Goal: Task Accomplishment & Management: Manage account settings

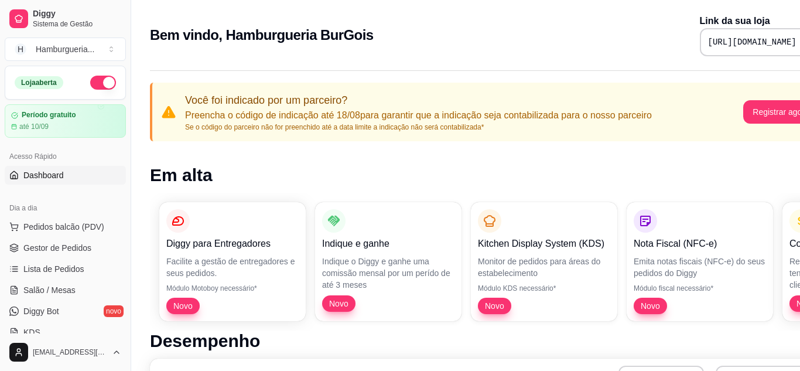
click at [578, 47] on div "Bem vindo, Hamburgueria BurGois Link da sua loja https://diggy.menu/burgois" at bounding box center [489, 35] width 679 height 42
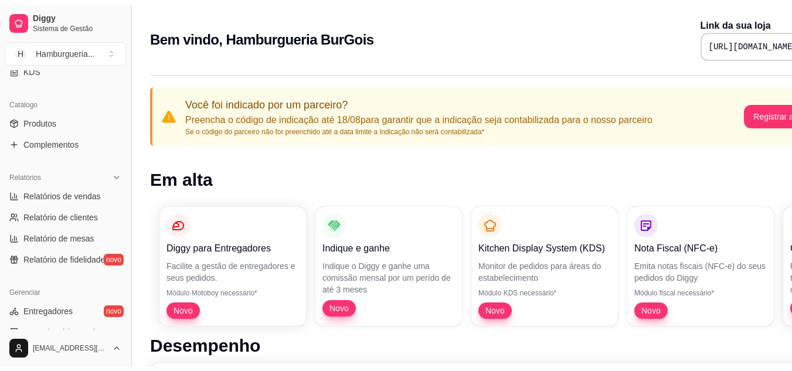
scroll to position [260, 0]
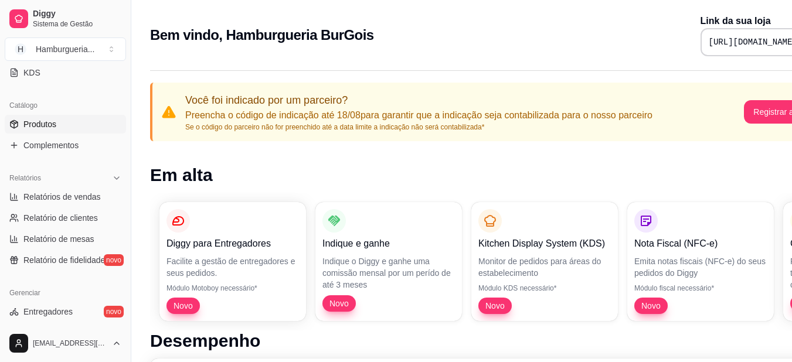
click at [38, 124] on span "Produtos" at bounding box center [39, 124] width 33 height 12
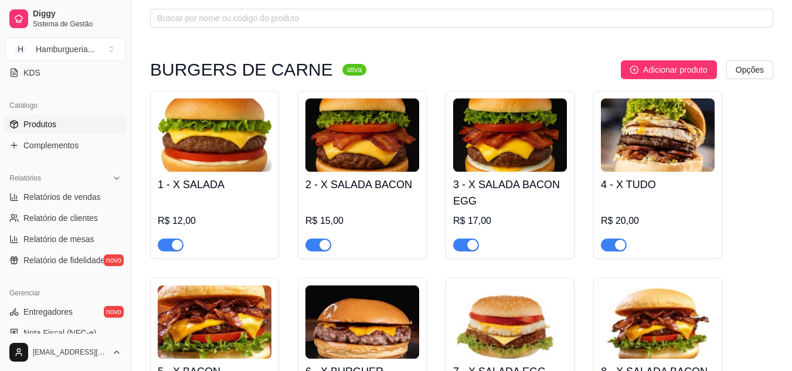
scroll to position [69, 0]
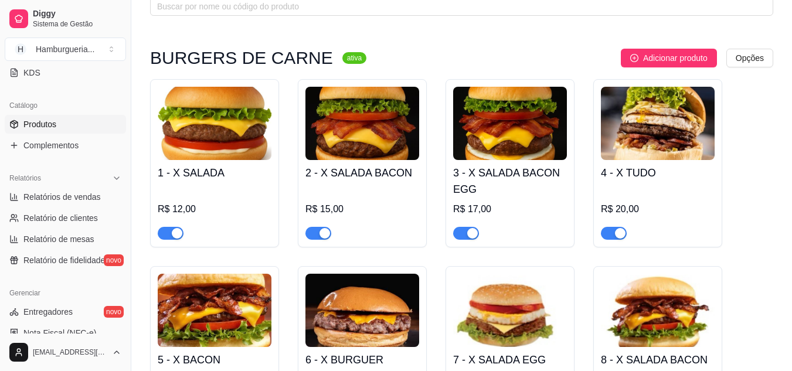
click at [192, 138] on img at bounding box center [215, 123] width 114 height 73
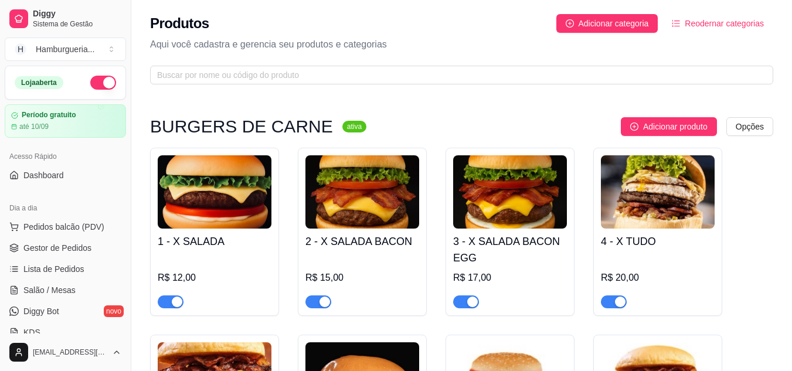
click at [184, 276] on div "R$ 12,00" at bounding box center [215, 278] width 114 height 14
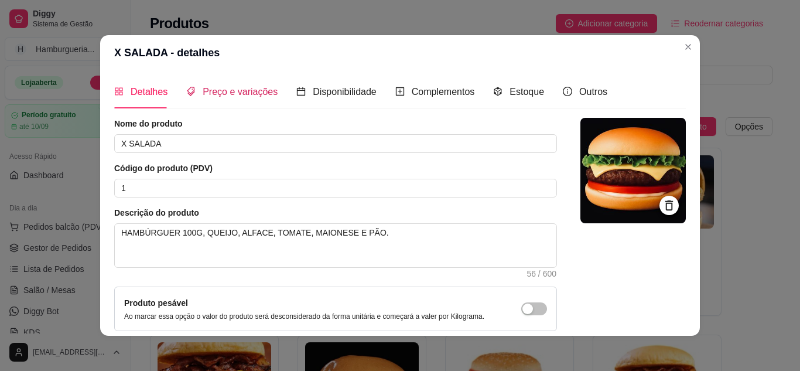
click at [253, 91] on span "Preço e variações" at bounding box center [240, 92] width 75 height 10
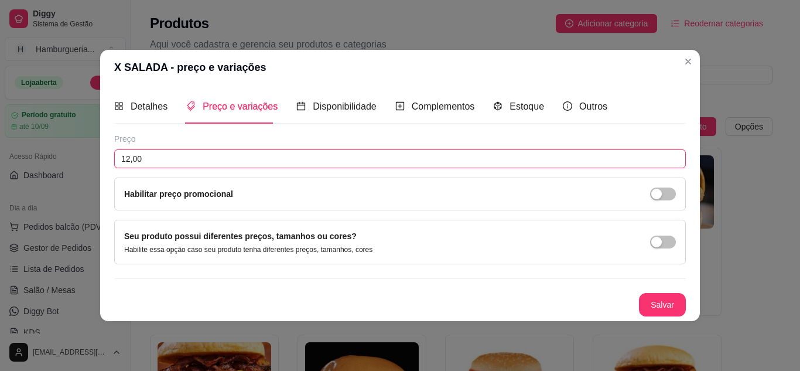
drag, startPoint x: 182, startPoint y: 165, endPoint x: 95, endPoint y: 182, distance: 88.5
click at [95, 182] on div "X SALADA - preço e variações Detalhes Preço e variações Disponibilidade Complem…" at bounding box center [400, 185] width 800 height 371
type input "14,00"
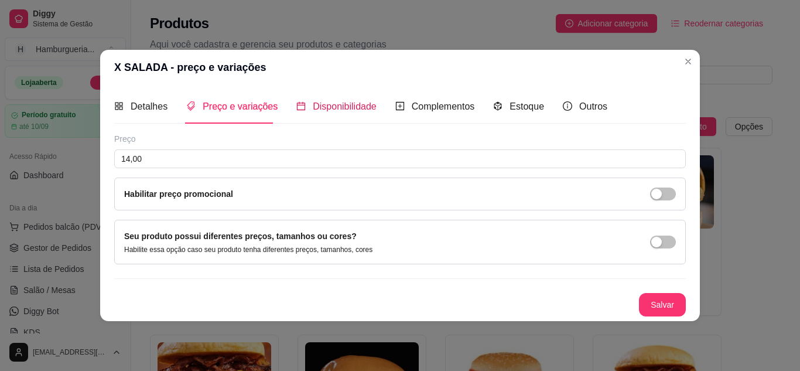
click at [324, 103] on span "Disponibilidade" at bounding box center [345, 106] width 64 height 10
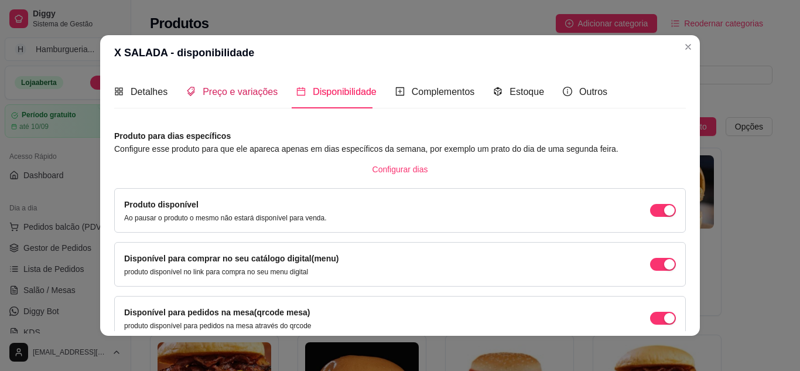
click at [251, 96] on span "Preço e variações" at bounding box center [240, 92] width 75 height 10
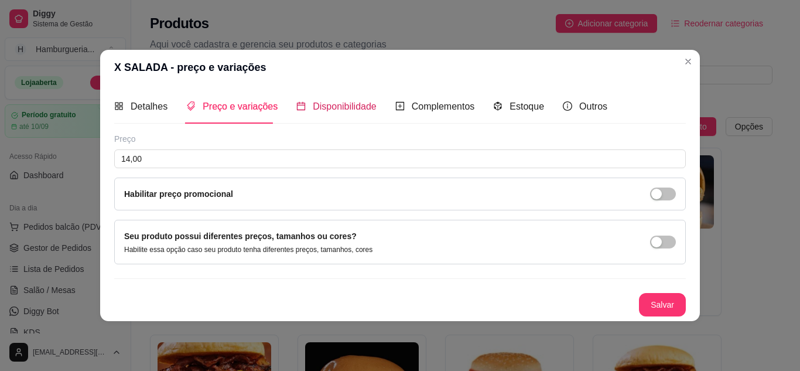
click at [330, 101] on span "Disponibilidade" at bounding box center [345, 106] width 64 height 10
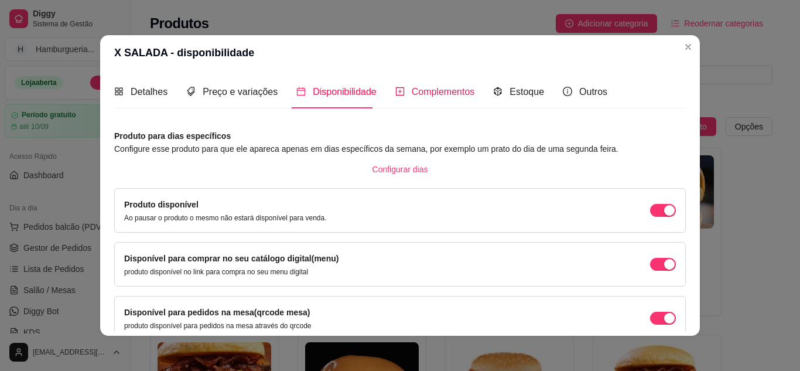
click at [425, 89] on span "Complementos" at bounding box center [443, 92] width 63 height 10
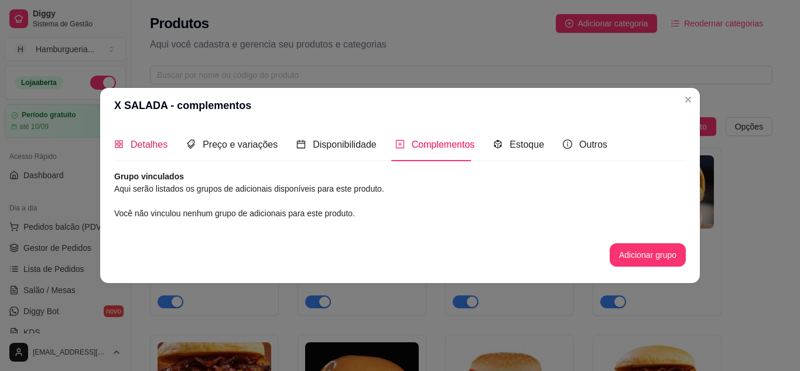
click at [137, 142] on span "Detalhes" at bounding box center [149, 144] width 37 height 10
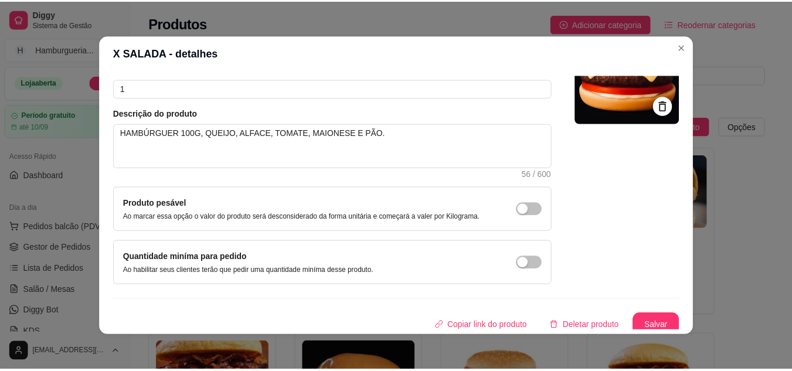
scroll to position [106, 0]
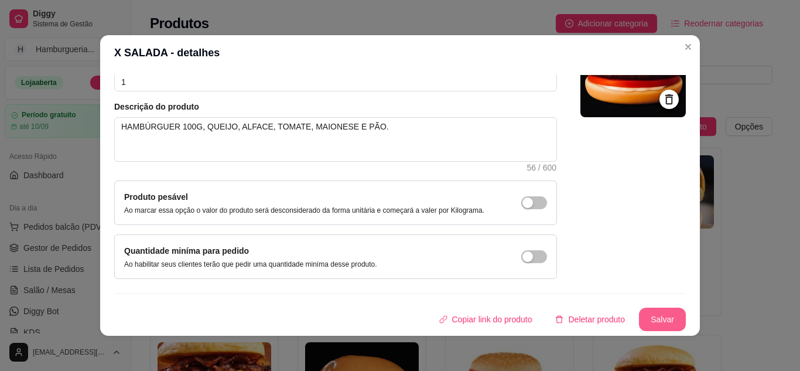
click at [666, 317] on button "Salvar" at bounding box center [662, 319] width 47 height 23
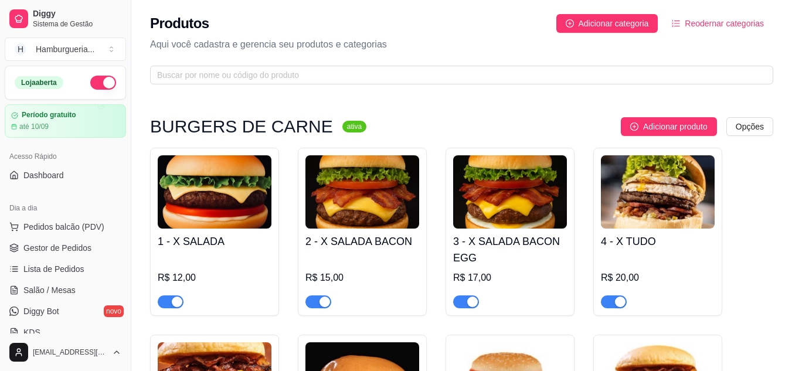
click at [371, 249] on h4 "2 - X SALADA BACON" at bounding box center [362, 241] width 114 height 16
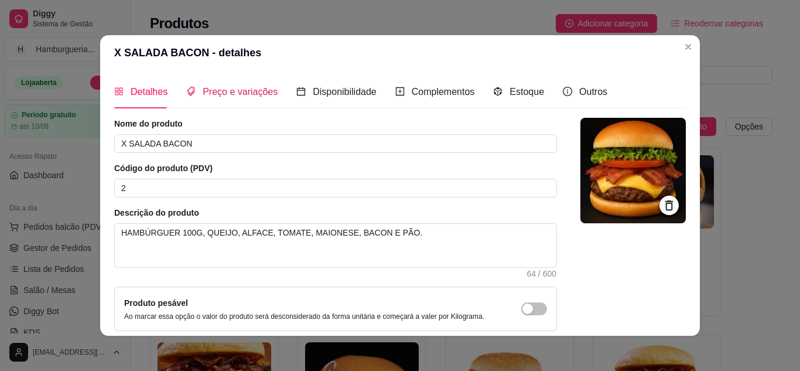
click at [261, 93] on span "Preço e variações" at bounding box center [240, 92] width 75 height 10
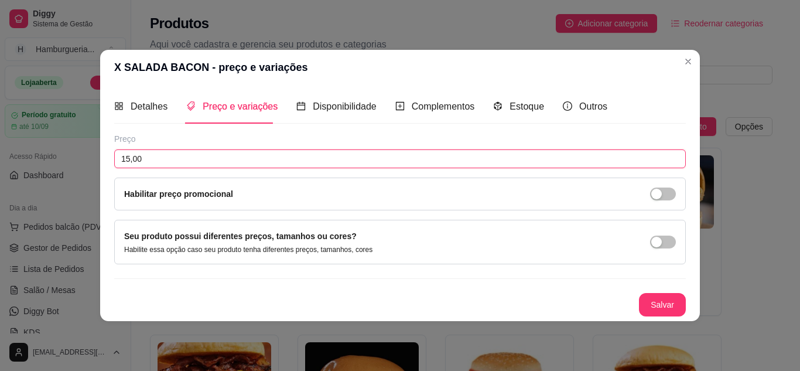
click at [200, 163] on input "15,00" at bounding box center [400, 158] width 572 height 19
type input "17,00"
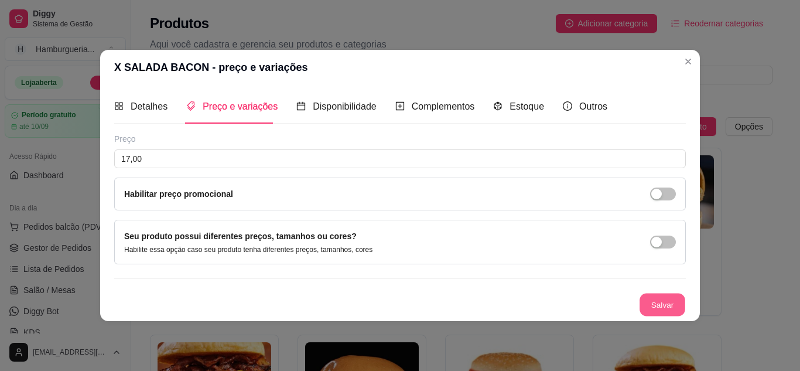
click at [660, 301] on button "Salvar" at bounding box center [663, 304] width 46 height 23
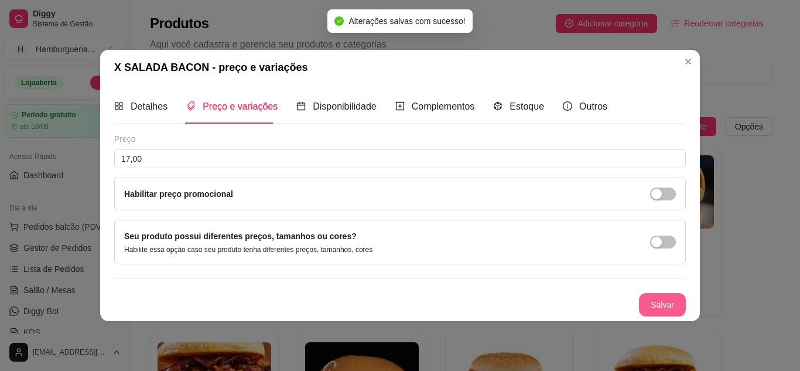
click at [660, 294] on button "Salvar" at bounding box center [662, 304] width 47 height 23
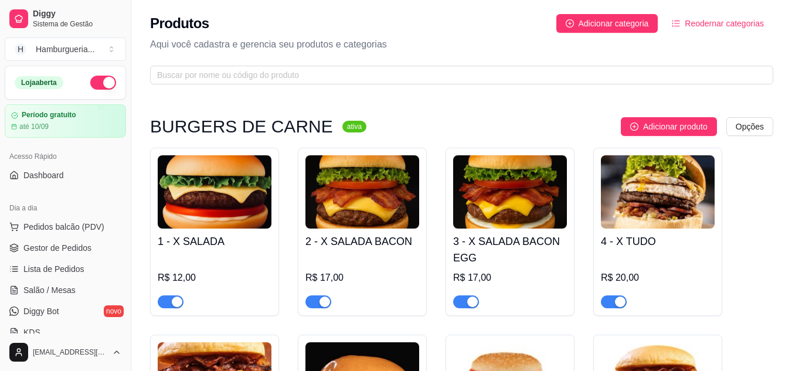
click at [514, 253] on h4 "3 - X SALADA BACON EGG" at bounding box center [510, 249] width 114 height 33
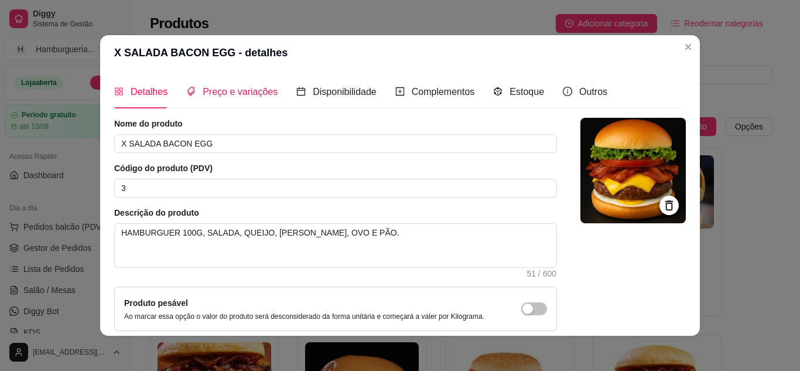
click at [233, 87] on span "Preço e variações" at bounding box center [240, 92] width 75 height 10
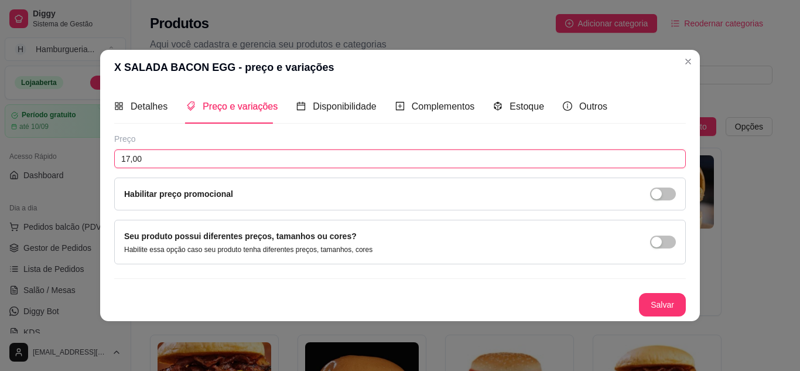
click at [182, 159] on input "17,00" at bounding box center [400, 158] width 572 height 19
type input "19,00"
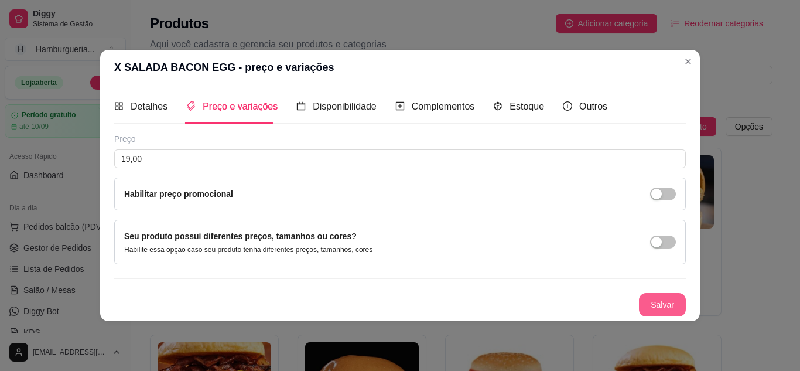
click at [643, 303] on button "Salvar" at bounding box center [662, 304] width 47 height 23
click at [643, 294] on div "Salvar" at bounding box center [400, 304] width 572 height 23
click at [643, 292] on div "Preço 19,00 Habilitar preço promocional Seu produto possui diferentes preços, t…" at bounding box center [400, 224] width 572 height 183
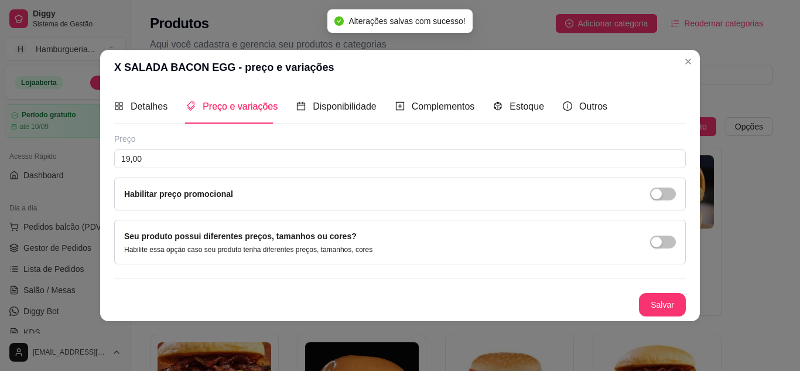
click at [643, 292] on div "Preço 19,00 Habilitar preço promocional Seu produto possui diferentes preços, t…" at bounding box center [400, 224] width 572 height 183
click at [670, 305] on button "Salvar" at bounding box center [662, 304] width 47 height 23
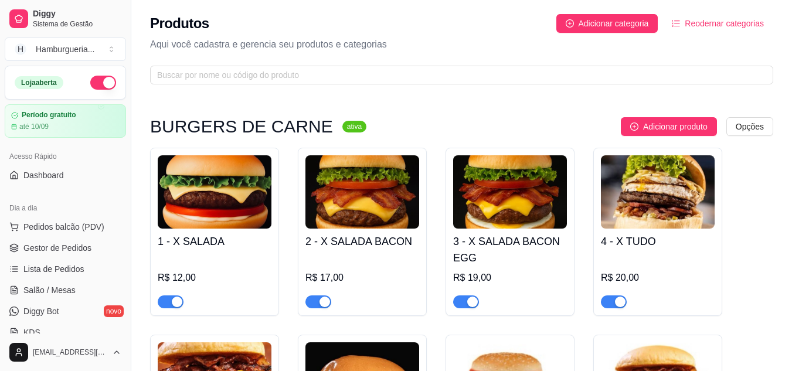
click at [743, 32] on button "Reodernar categorias" at bounding box center [717, 23] width 111 height 19
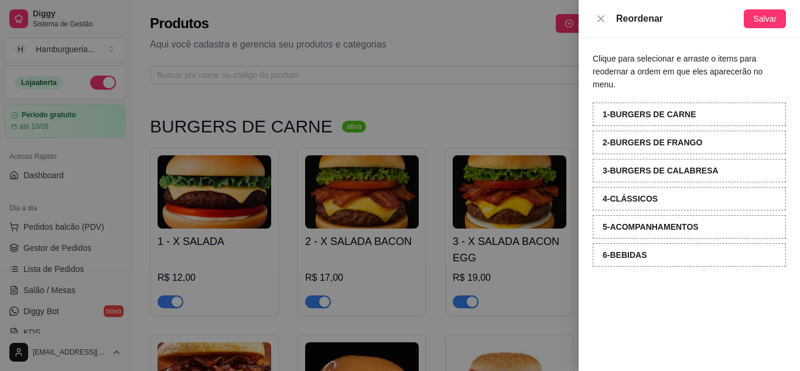
click at [477, 40] on div at bounding box center [400, 185] width 800 height 371
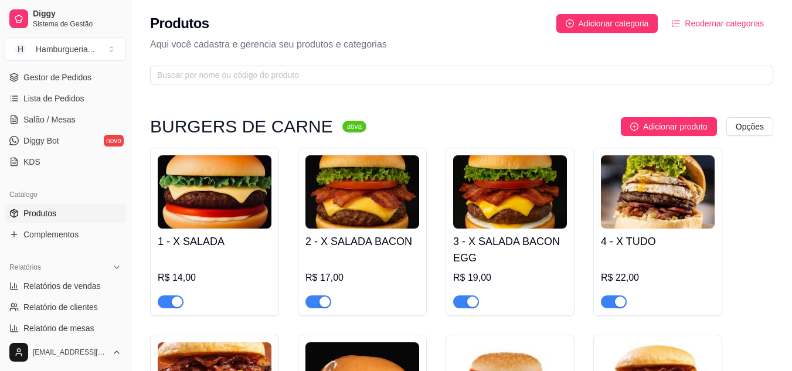
scroll to position [176, 0]
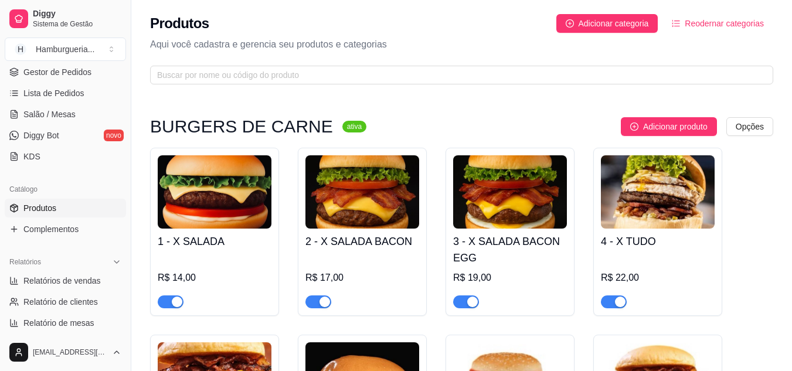
click at [100, 203] on link "Produtos" at bounding box center [65, 208] width 121 height 19
click at [670, 251] on div "4 - X TUDO R$ 22,00" at bounding box center [658, 269] width 114 height 80
click at [240, 223] on img at bounding box center [215, 191] width 114 height 73
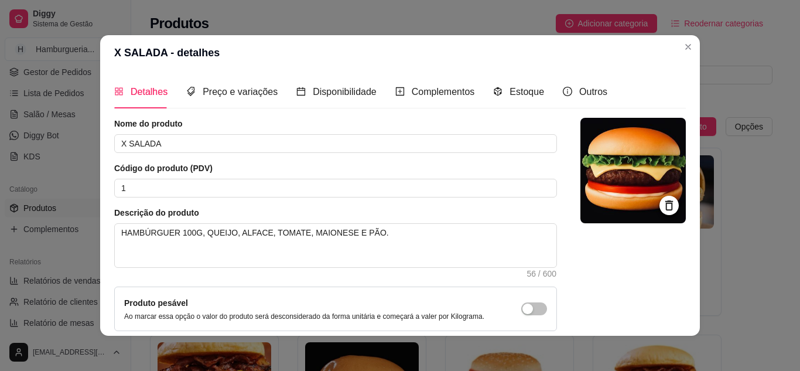
click at [686, 56] on header "X SALADA - detalhes" at bounding box center [400, 52] width 600 height 35
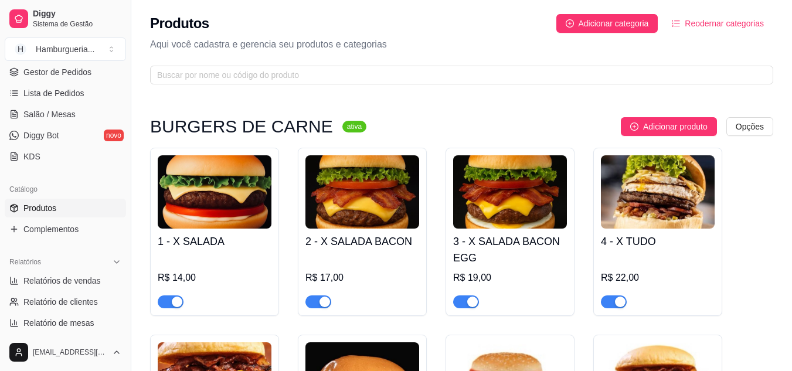
click at [370, 206] on img at bounding box center [362, 191] width 114 height 73
click at [502, 202] on img at bounding box center [510, 191] width 114 height 73
click at [662, 175] on img at bounding box center [658, 191] width 114 height 73
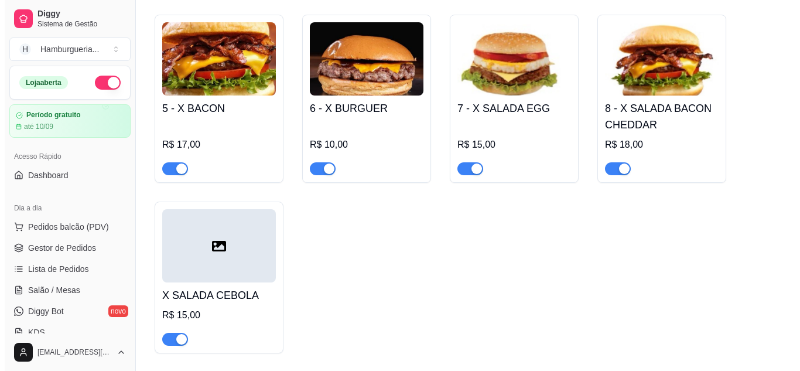
scroll to position [308, 0]
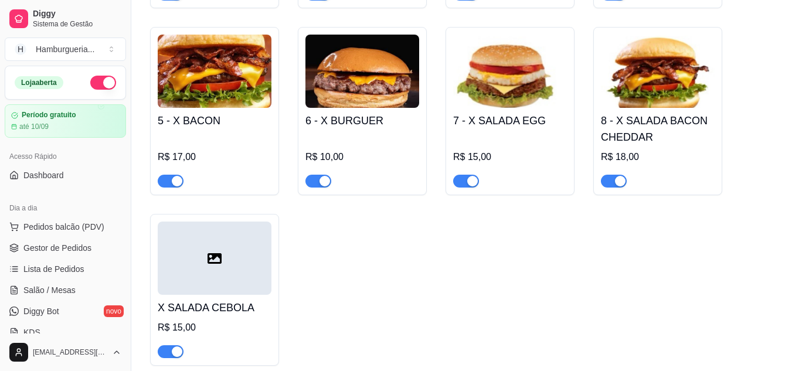
click at [367, 117] on h4 "6 - X BURGUER" at bounding box center [362, 121] width 114 height 16
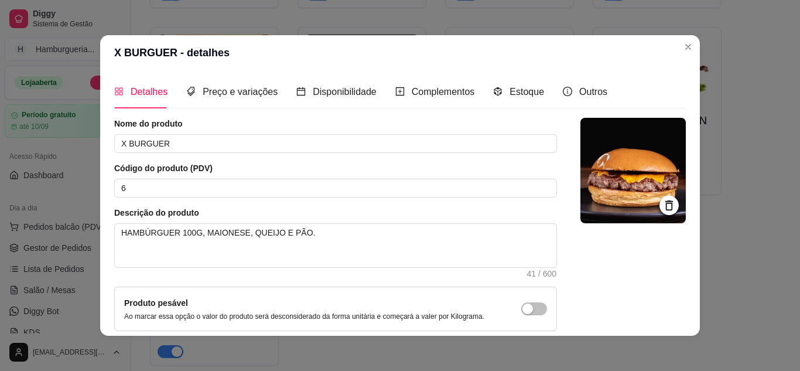
click at [604, 201] on img at bounding box center [633, 170] width 105 height 105
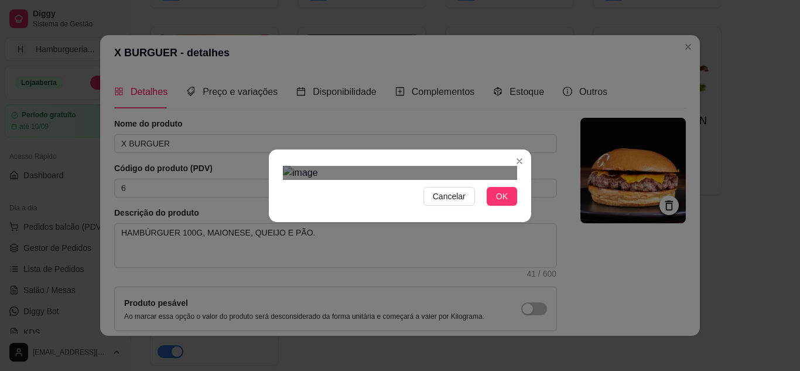
click at [488, 180] on img at bounding box center [400, 173] width 234 height 14
click at [455, 203] on span "Cancelar" at bounding box center [449, 196] width 33 height 13
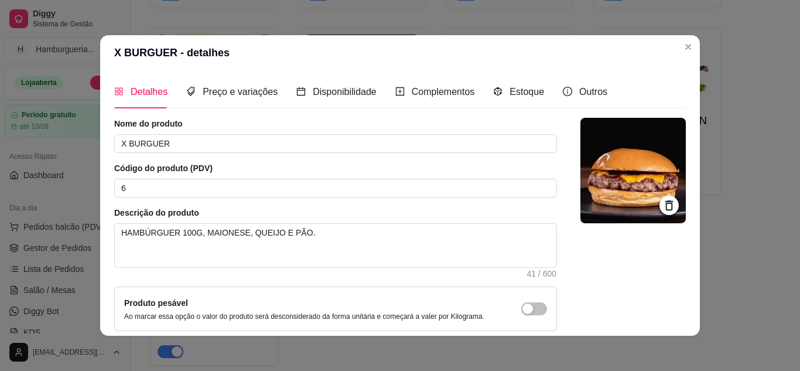
click at [633, 196] on img at bounding box center [633, 170] width 105 height 105
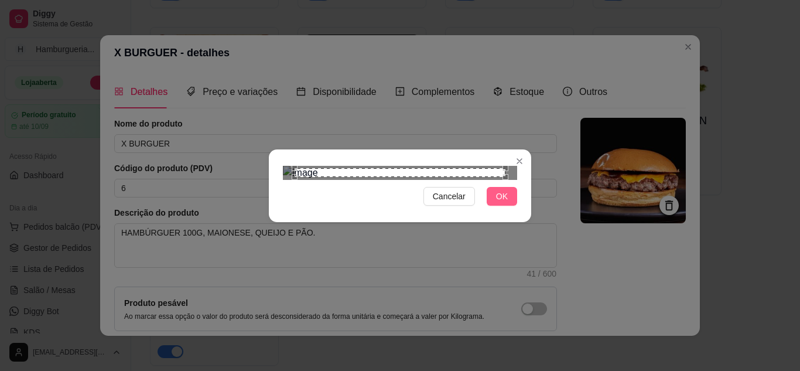
click at [499, 203] on span "OK" at bounding box center [502, 196] width 12 height 13
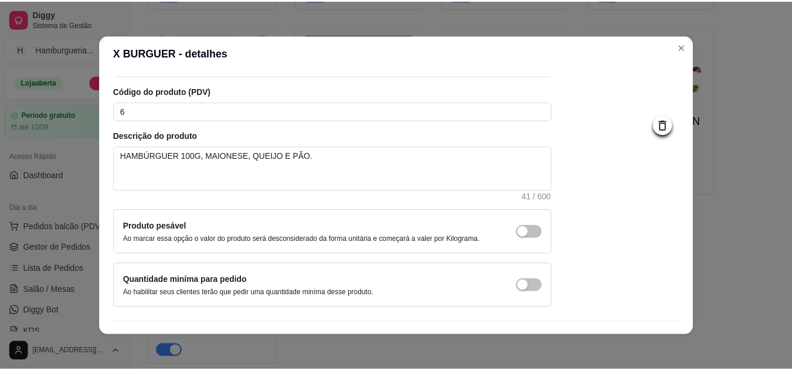
scroll to position [106, 0]
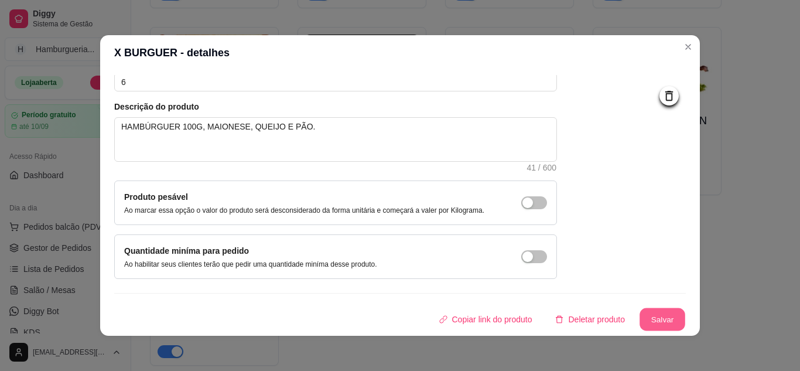
click at [643, 312] on button "Salvar" at bounding box center [663, 319] width 46 height 23
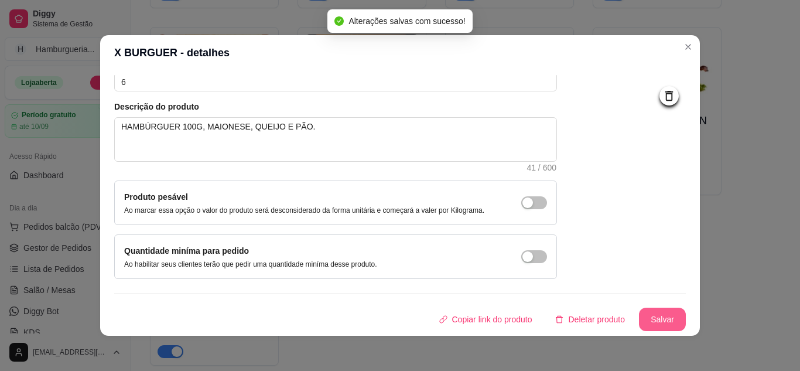
click at [643, 312] on button "Salvar" at bounding box center [662, 319] width 47 height 23
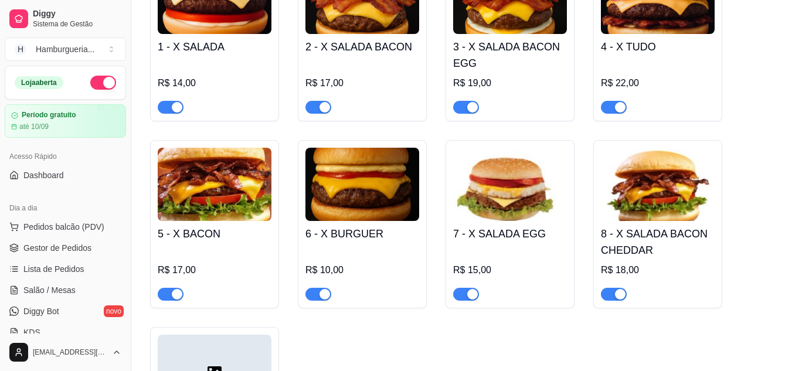
scroll to position [188, 0]
